Goal: Information Seeking & Learning: Learn about a topic

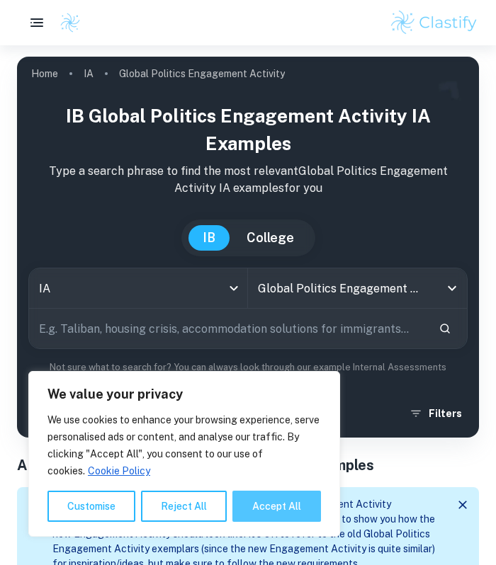
click at [266, 518] on button "Accept All" at bounding box center [276, 506] width 89 height 31
checkbox input "true"
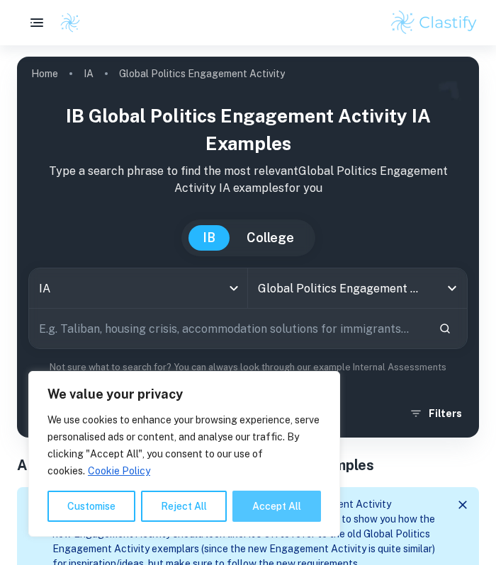
checkbox input "true"
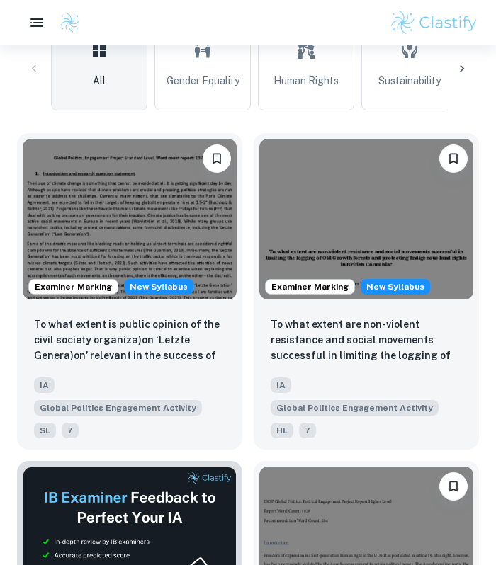
scroll to position [552, 0]
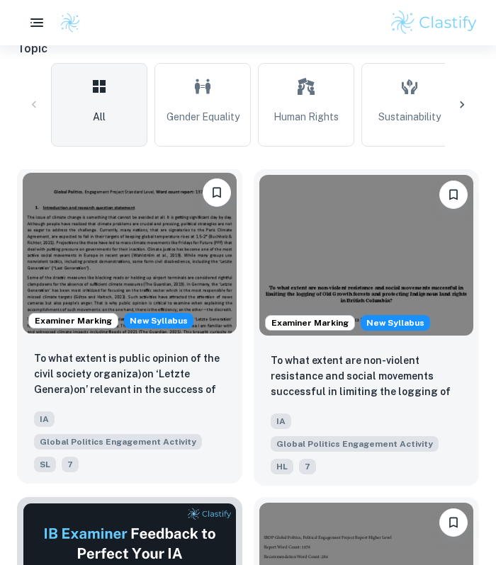
click at [215, 274] on img at bounding box center [130, 253] width 214 height 161
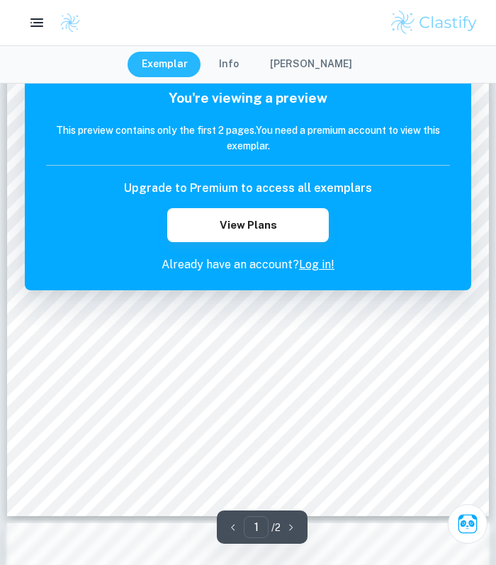
scroll to position [205, 0]
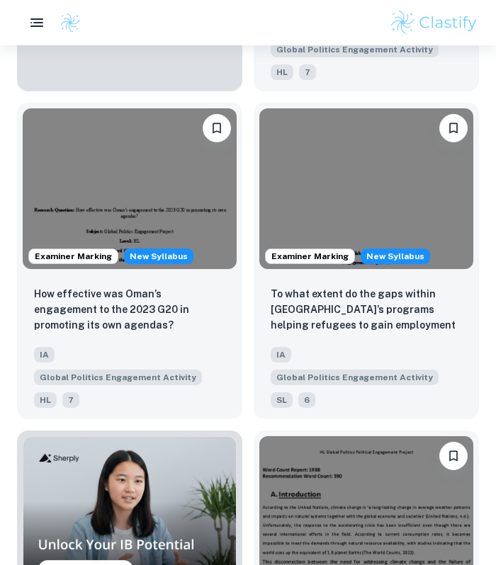
scroll to position [1243, 0]
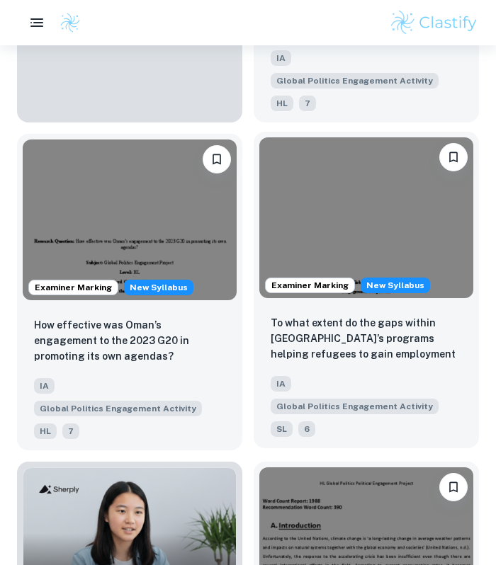
click at [330, 315] on p "To what extent do the gaps within [GEOGRAPHIC_DATA]’s programs helping refugees…" at bounding box center [366, 339] width 191 height 48
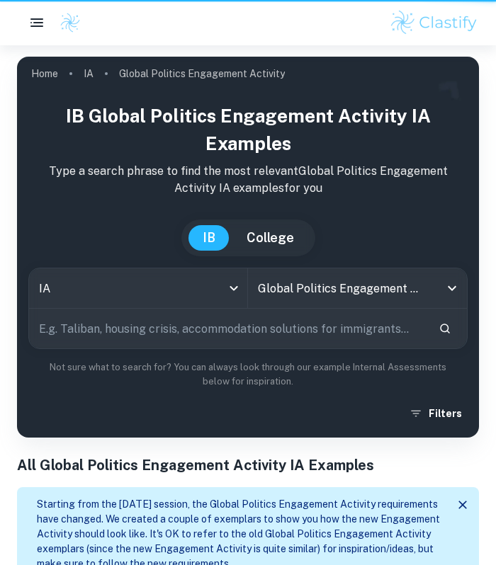
scroll to position [1348, 0]
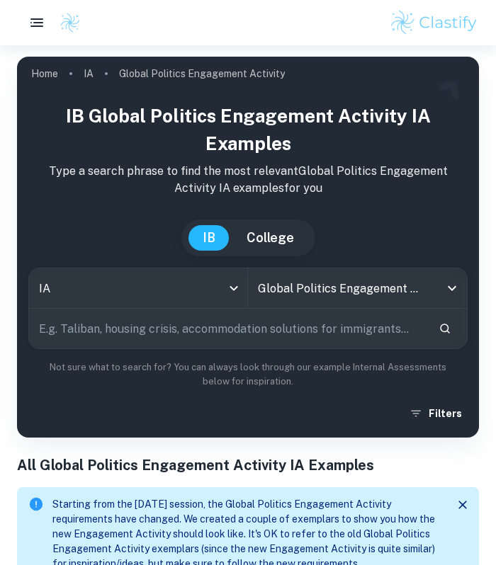
scroll to position [357, 0]
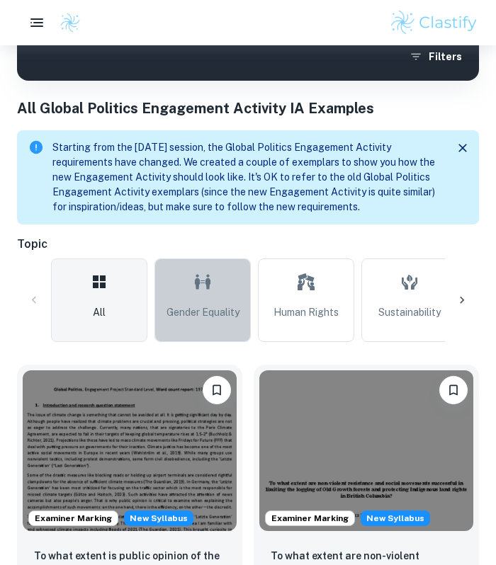
click at [205, 274] on icon at bounding box center [202, 282] width 17 height 34
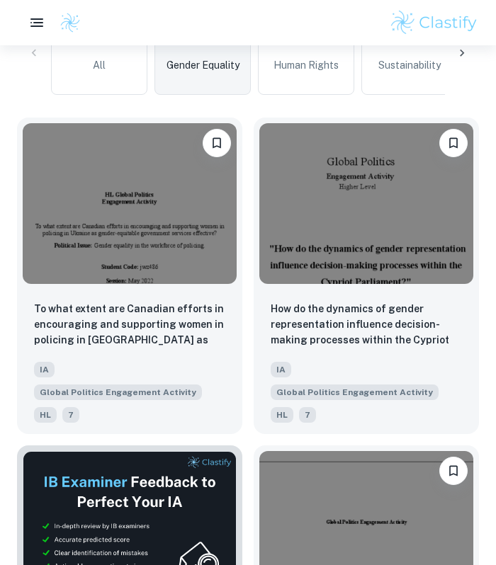
scroll to position [608, 0]
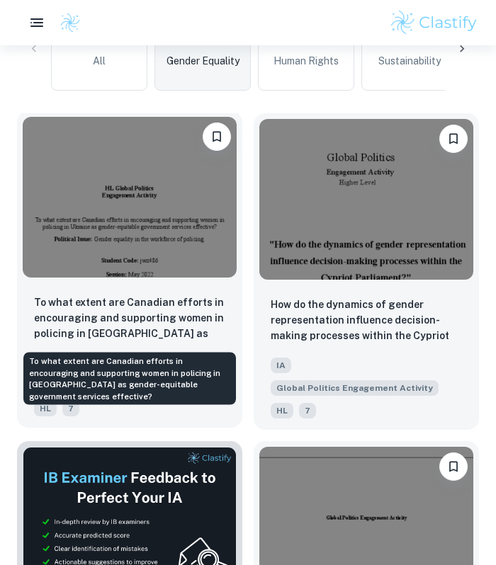
click at [203, 319] on p "To what extent are Canadian efforts in encouraging and supporting women in poli…" at bounding box center [129, 319] width 191 height 48
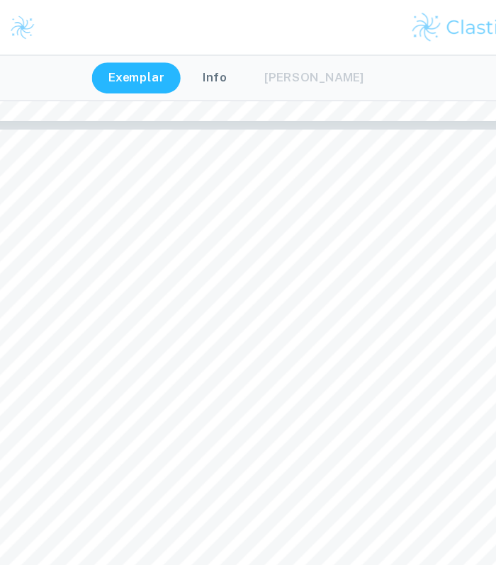
scroll to position [5882, 0]
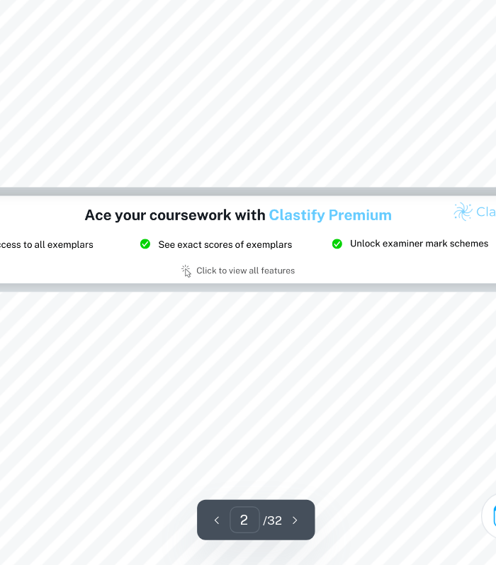
type input "3"
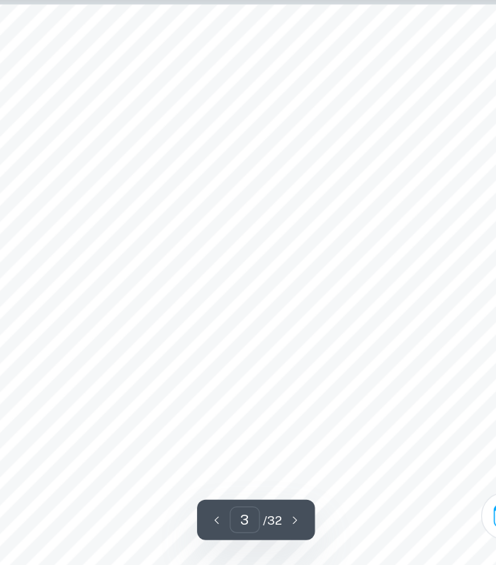
scroll to position [1416, 0]
